Goal: Transaction & Acquisition: Download file/media

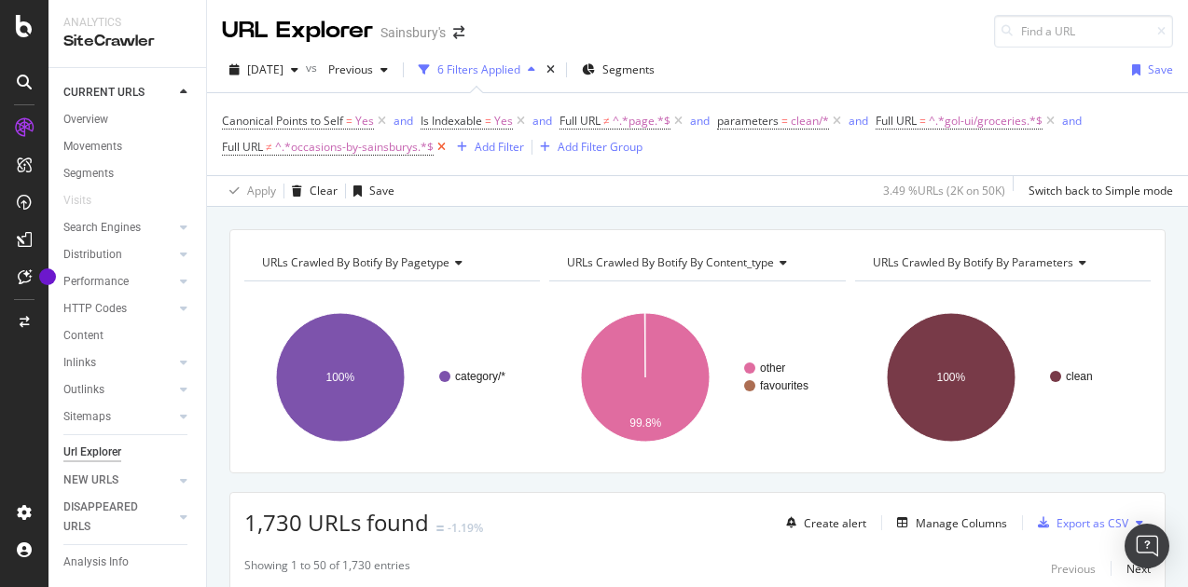
click at [440, 146] on icon at bounding box center [442, 147] width 16 height 19
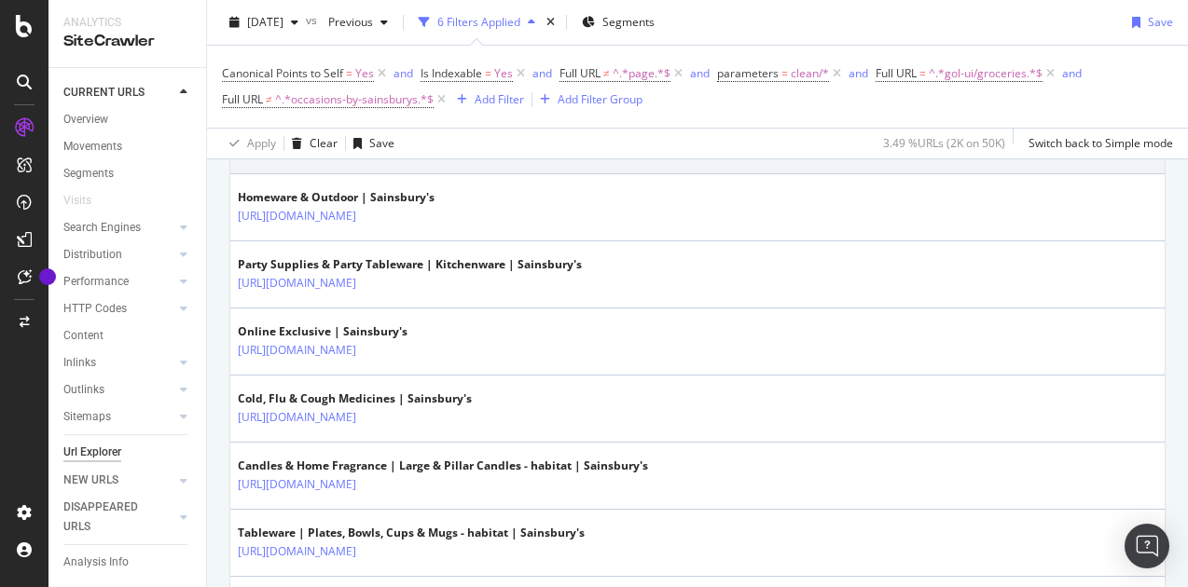
scroll to position [559, 0]
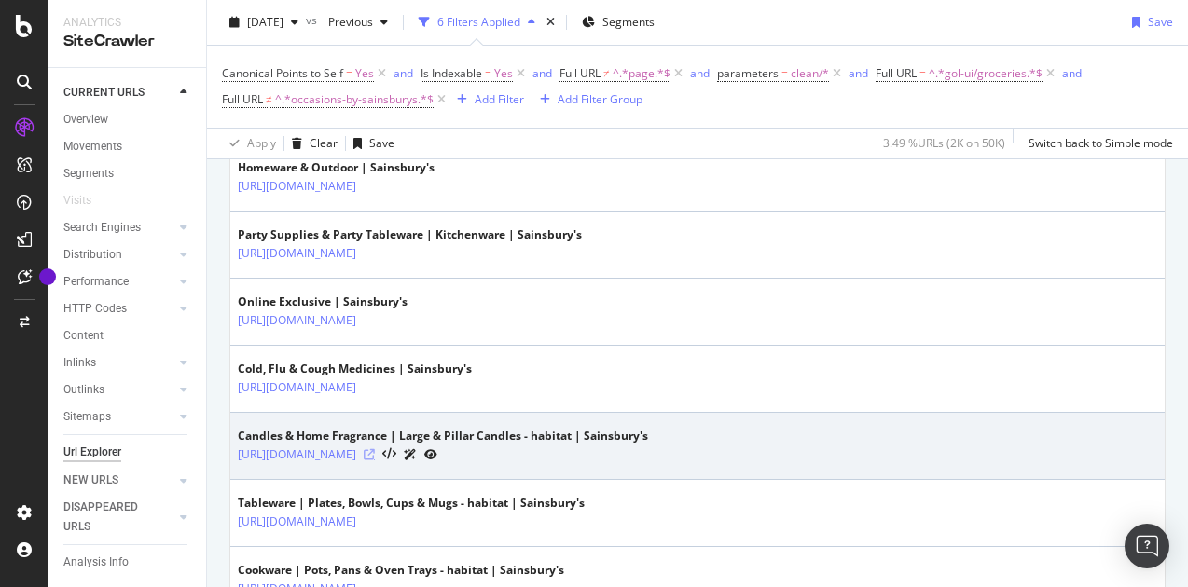
click at [375, 450] on icon at bounding box center [369, 454] width 11 height 11
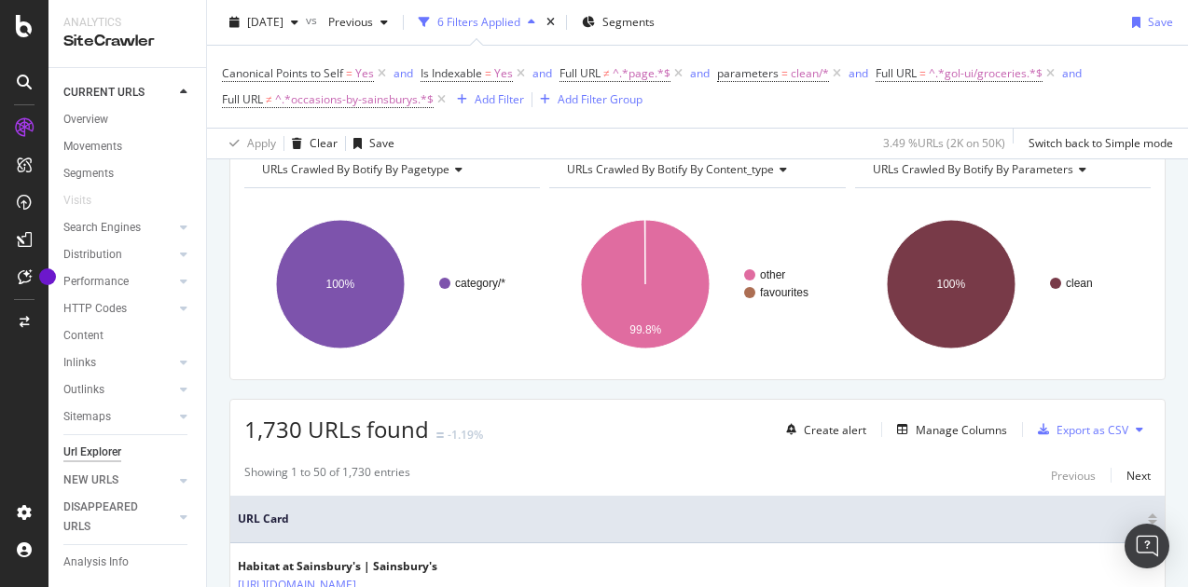
scroll to position [0, 0]
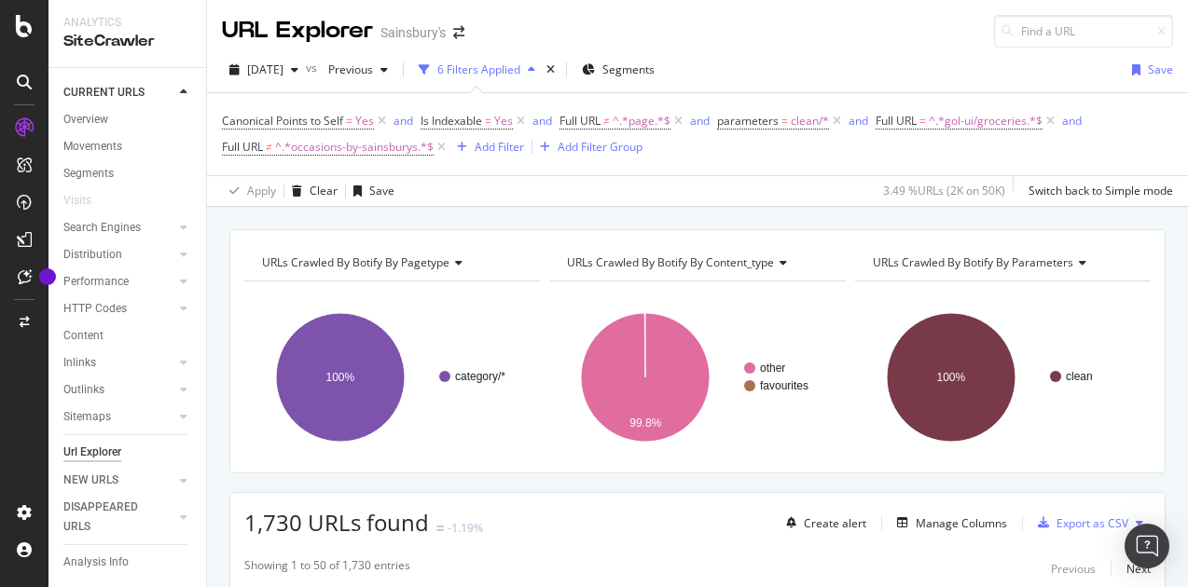
click at [273, 48] on div "2025 Sep. 29th vs Previous 6 Filters Applied Segments Save Canonical Points to …" at bounding box center [697, 127] width 981 height 159
click at [269, 66] on span "[DATE]" at bounding box center [265, 70] width 36 height 16
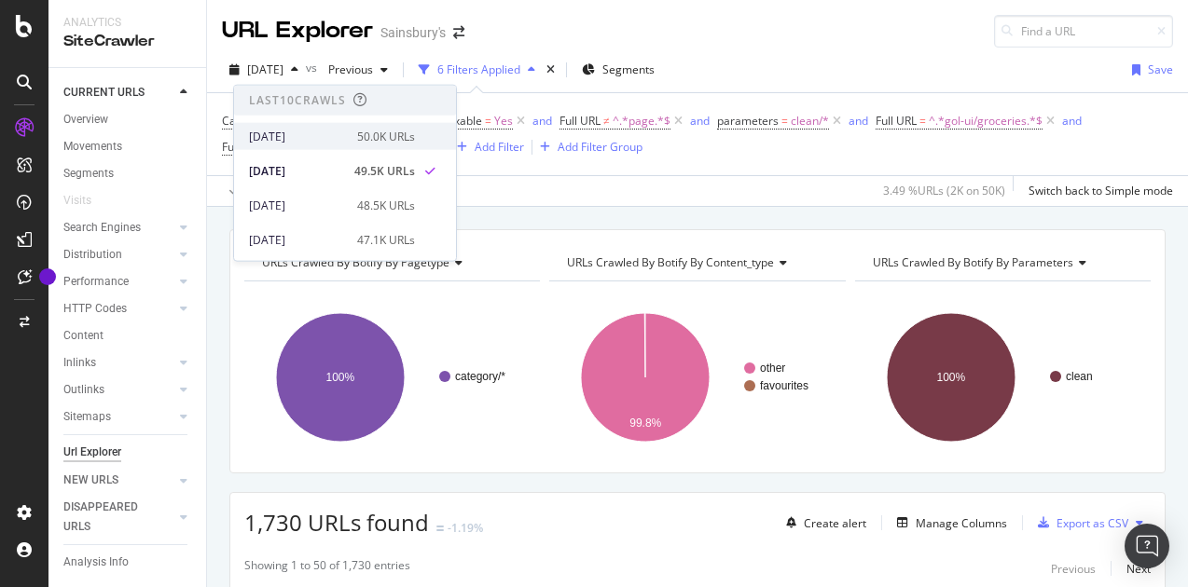
click at [308, 131] on div "2025 Oct. 6th" at bounding box center [297, 136] width 97 height 17
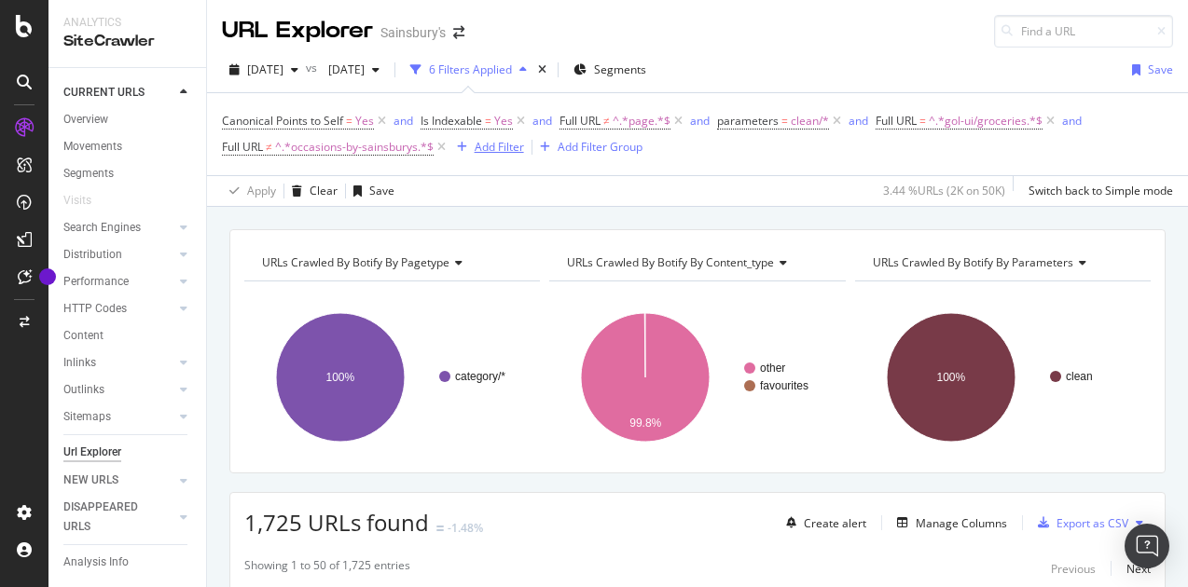
click at [487, 148] on div "Add Filter" at bounding box center [499, 147] width 49 height 16
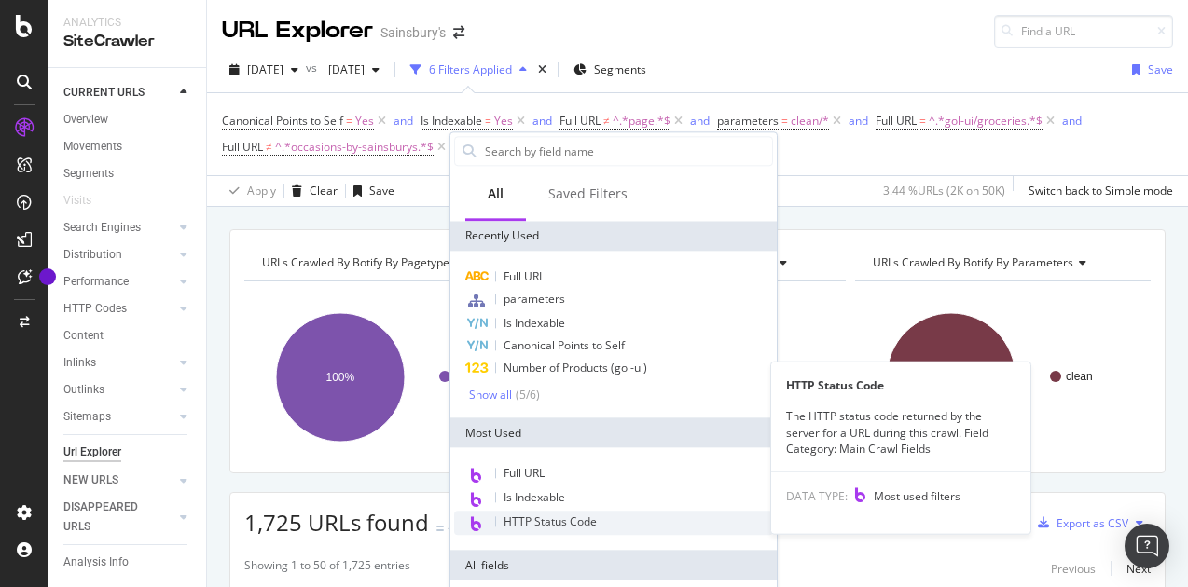
click at [543, 516] on span "HTTP Status Code" at bounding box center [550, 522] width 93 height 16
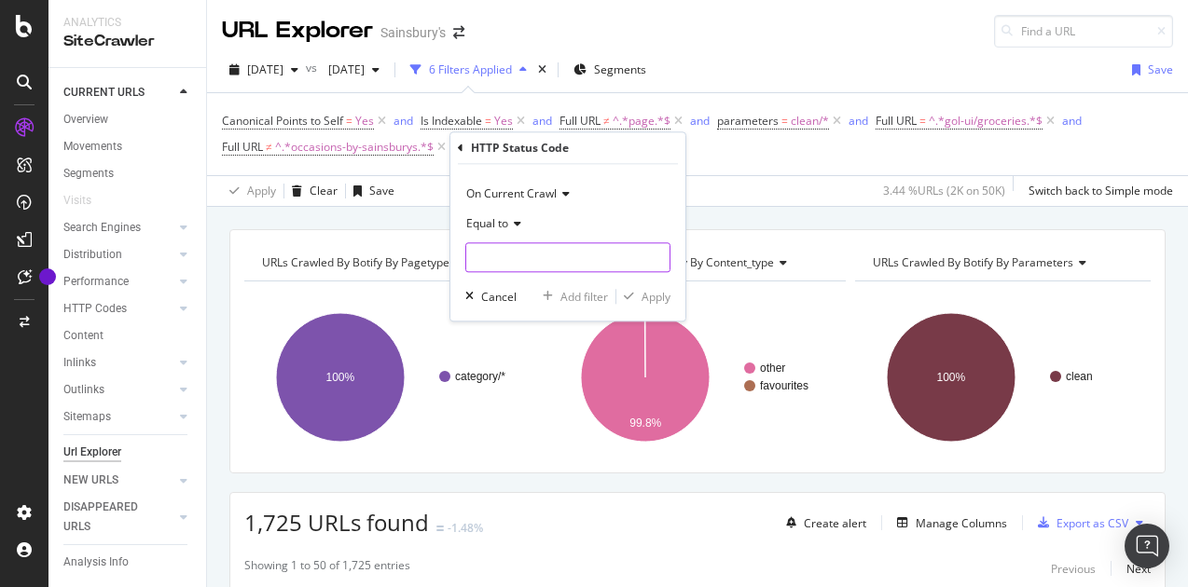
click at [498, 262] on input "number" at bounding box center [567, 257] width 205 height 30
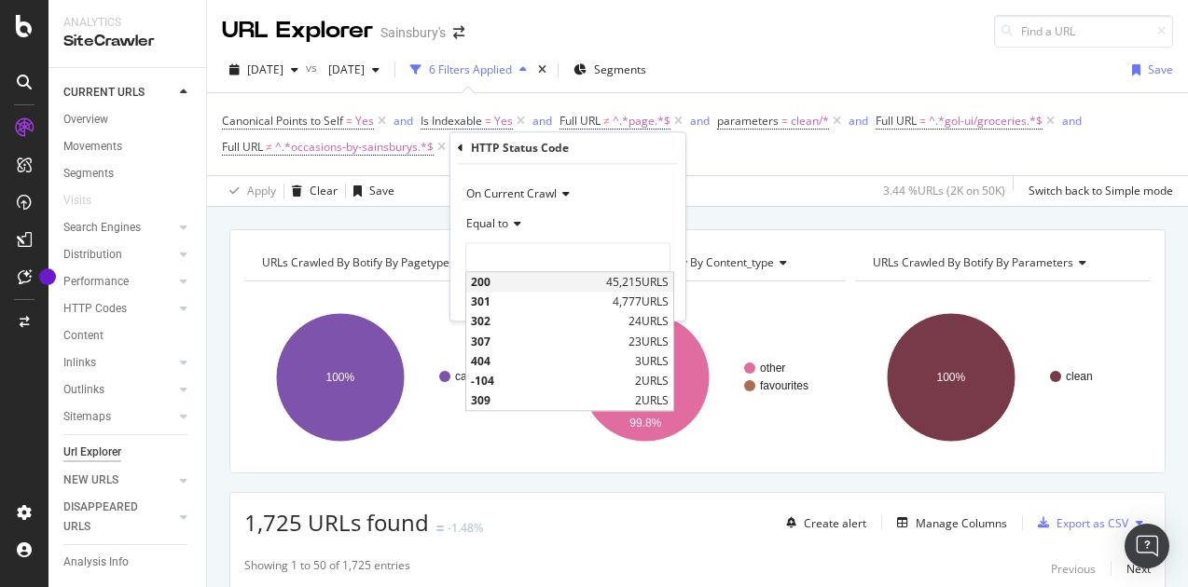
click at [496, 277] on span "200" at bounding box center [536, 282] width 131 height 16
type input "200"
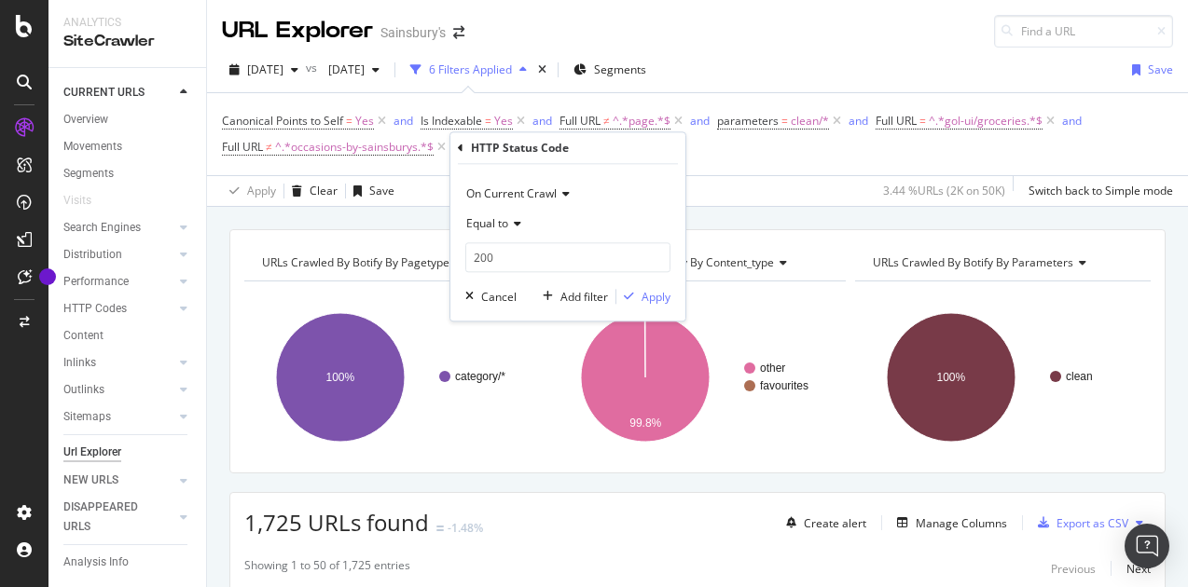
click at [645, 285] on div "On Current Crawl Equal to 200 200 Cancel Add filter Apply" at bounding box center [567, 242] width 235 height 157
click at [650, 298] on div "Apply" at bounding box center [656, 297] width 29 height 16
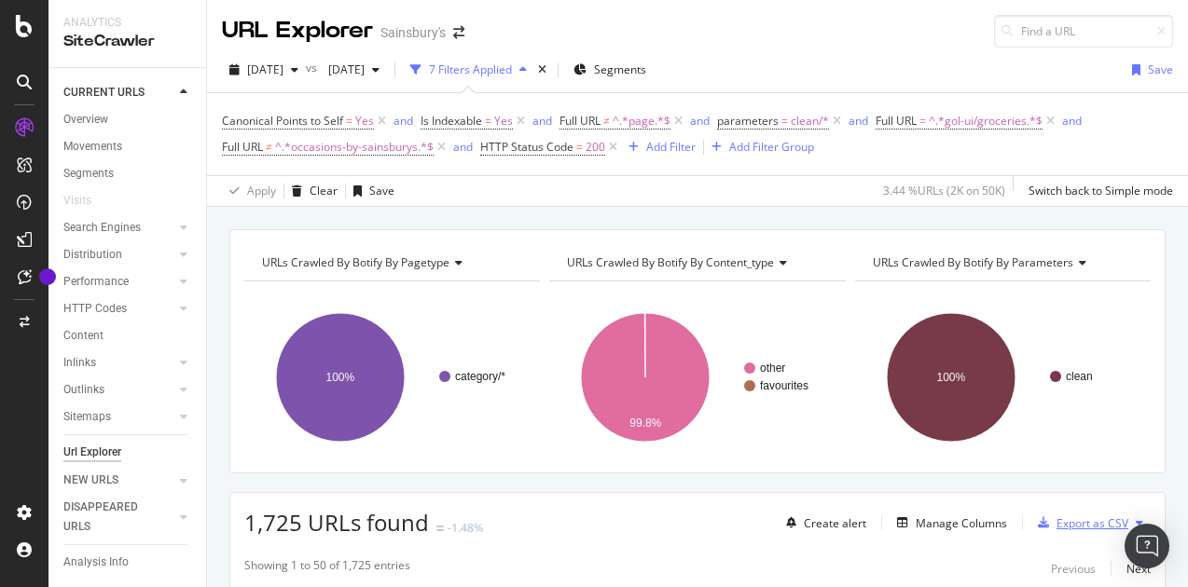
click at [1057, 520] on div "Export as CSV" at bounding box center [1093, 524] width 72 height 16
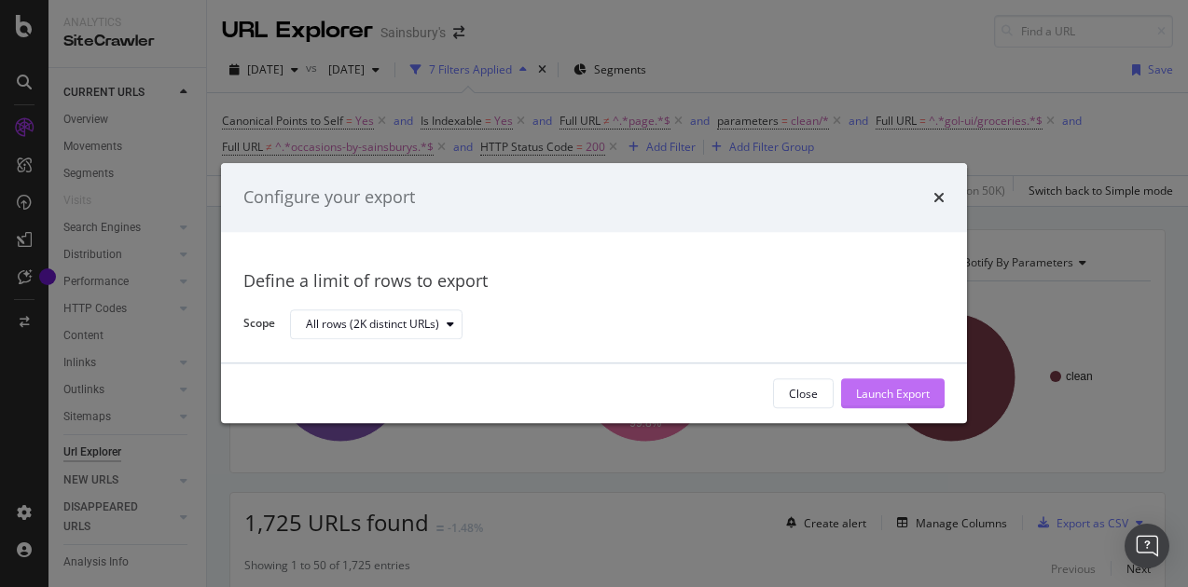
click at [897, 389] on div "Launch Export" at bounding box center [893, 394] width 74 height 16
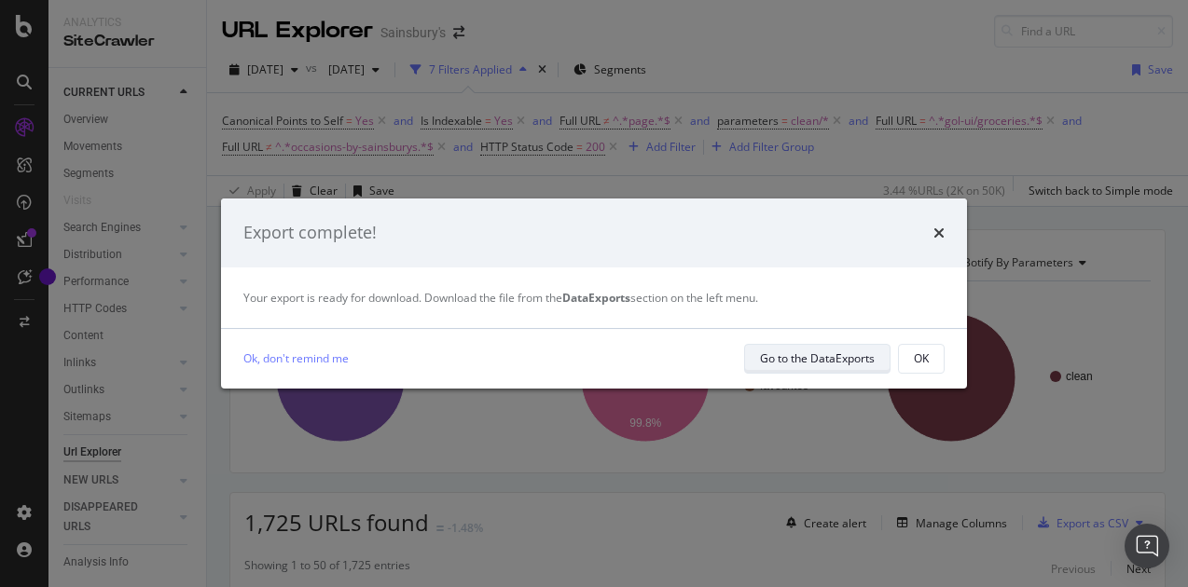
click at [782, 363] on div "Go to the DataExports" at bounding box center [817, 359] width 115 height 16
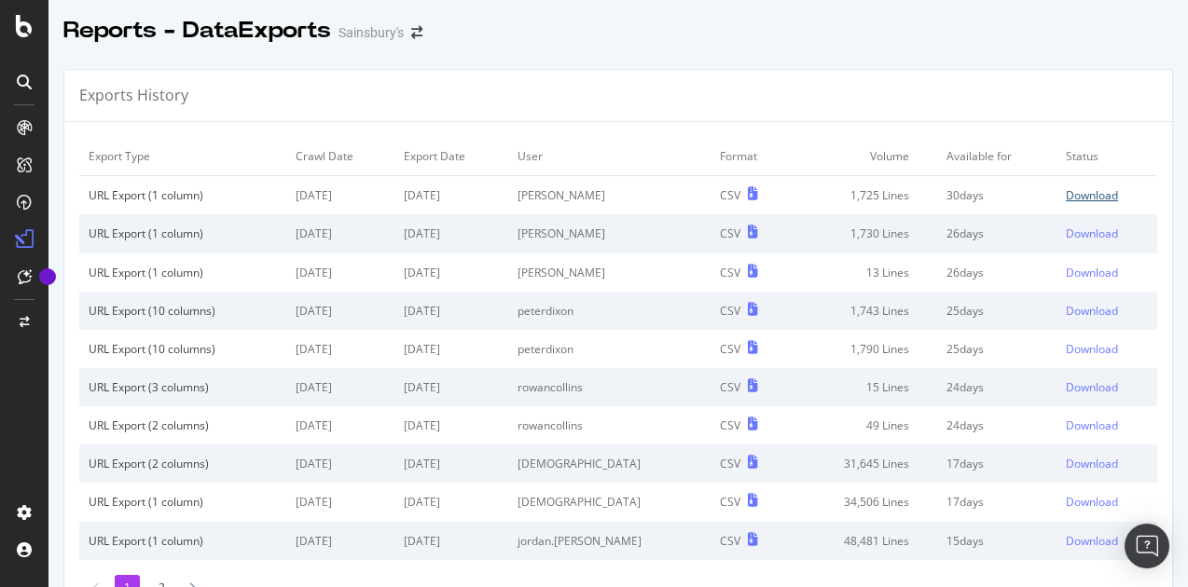
click at [1080, 193] on div "Download" at bounding box center [1092, 195] width 52 height 16
